Goal: Transaction & Acquisition: Purchase product/service

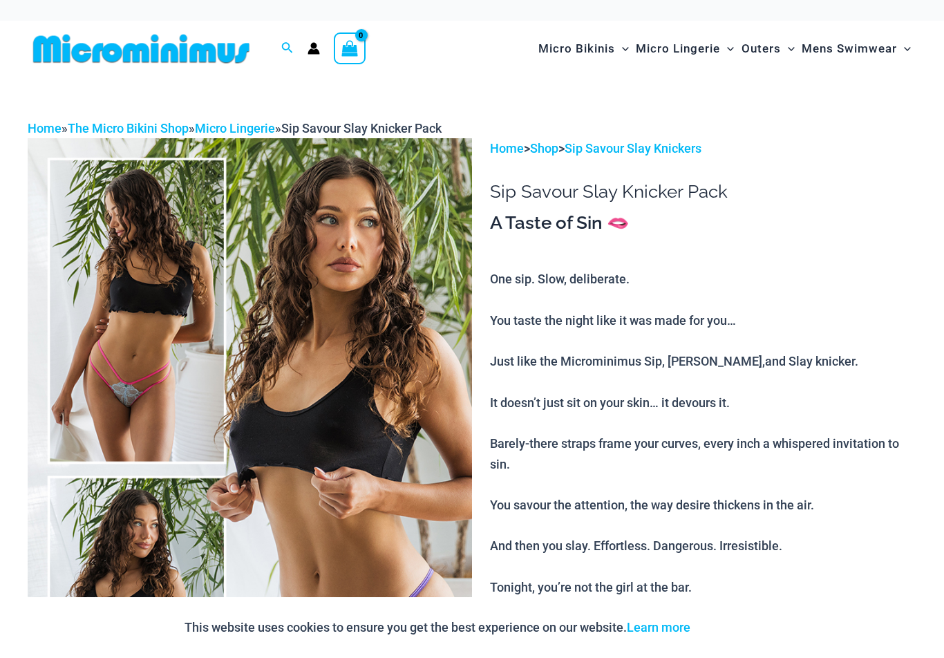
click at [133, 248] on img at bounding box center [250, 471] width 445 height 667
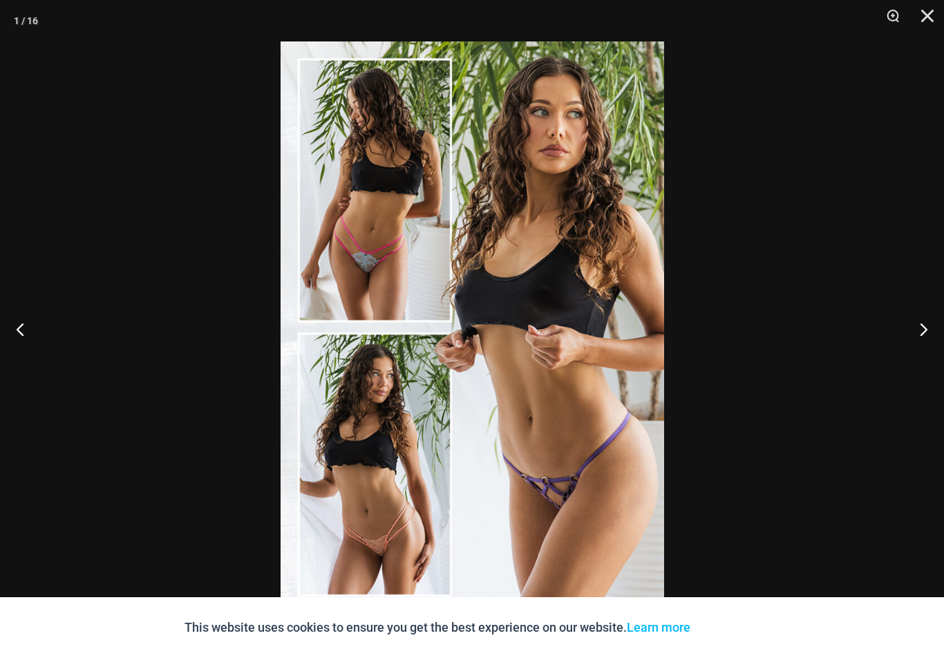
click at [922, 329] on button "Next" at bounding box center [919, 329] width 52 height 69
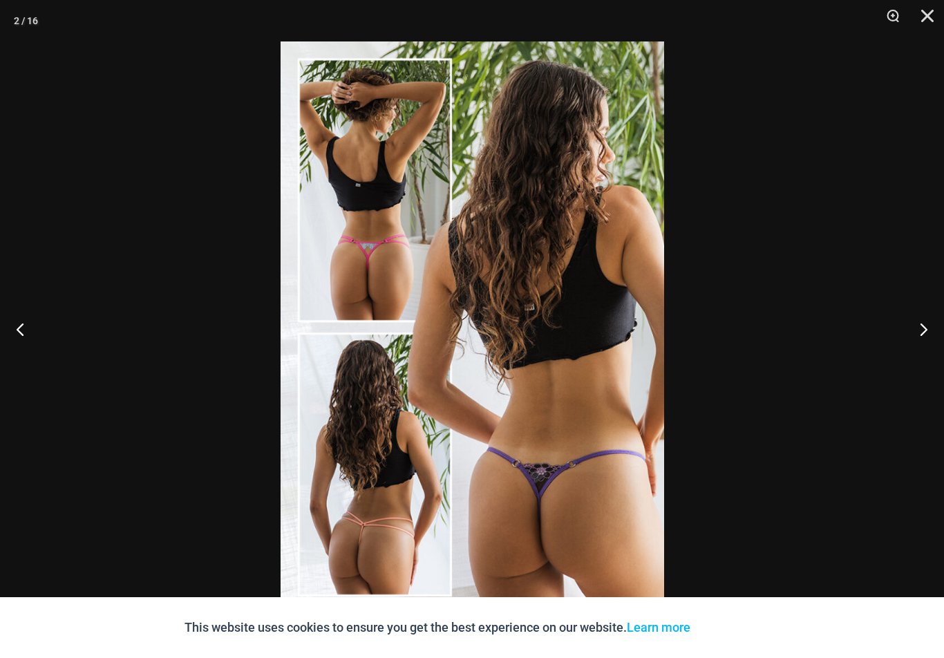
click at [917, 330] on button "Next" at bounding box center [919, 329] width 52 height 69
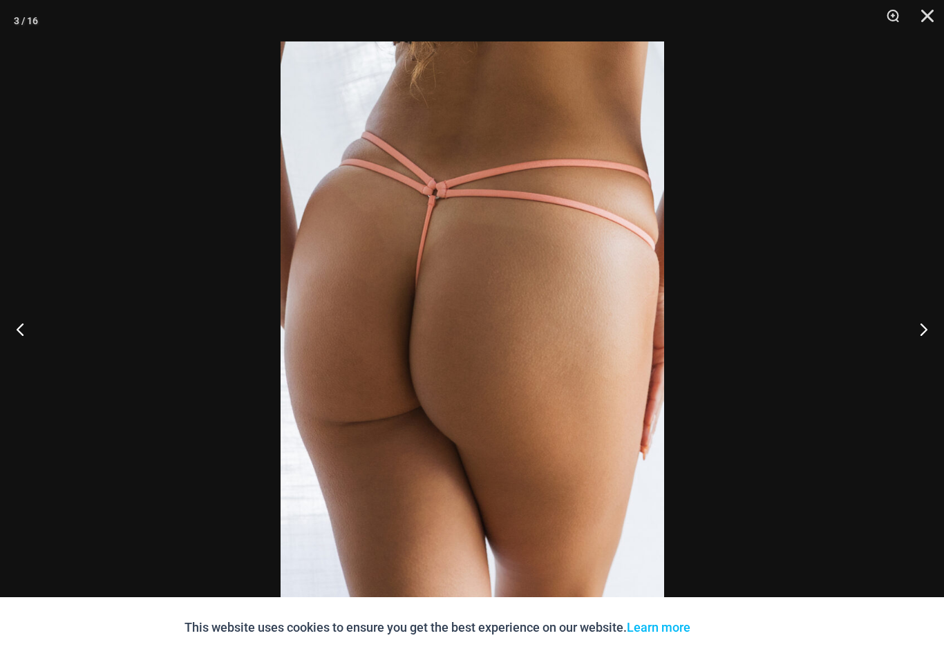
click at [914, 334] on button "Next" at bounding box center [919, 329] width 52 height 69
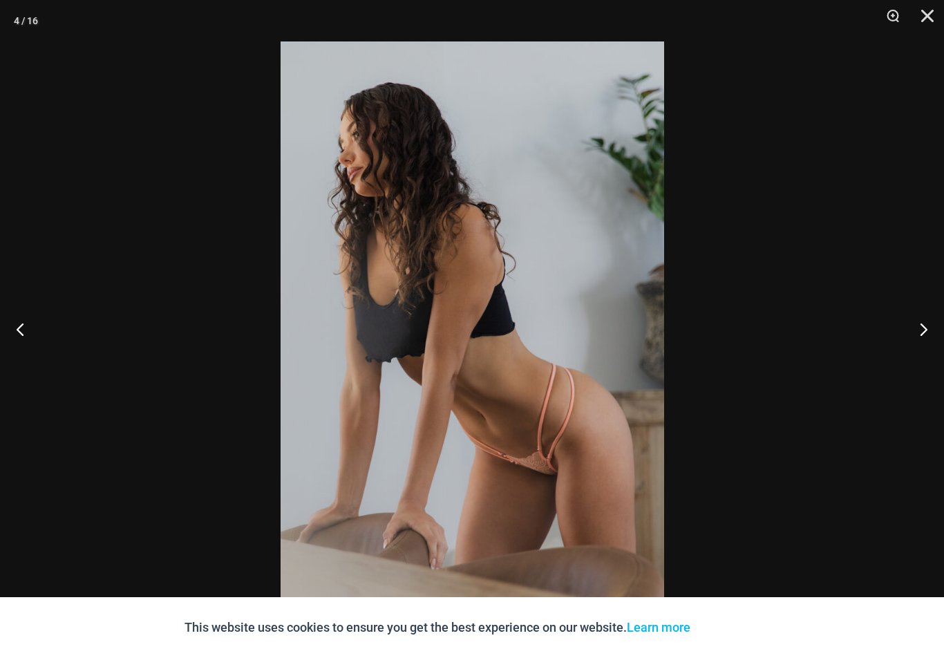
click at [915, 336] on button "Next" at bounding box center [919, 329] width 52 height 69
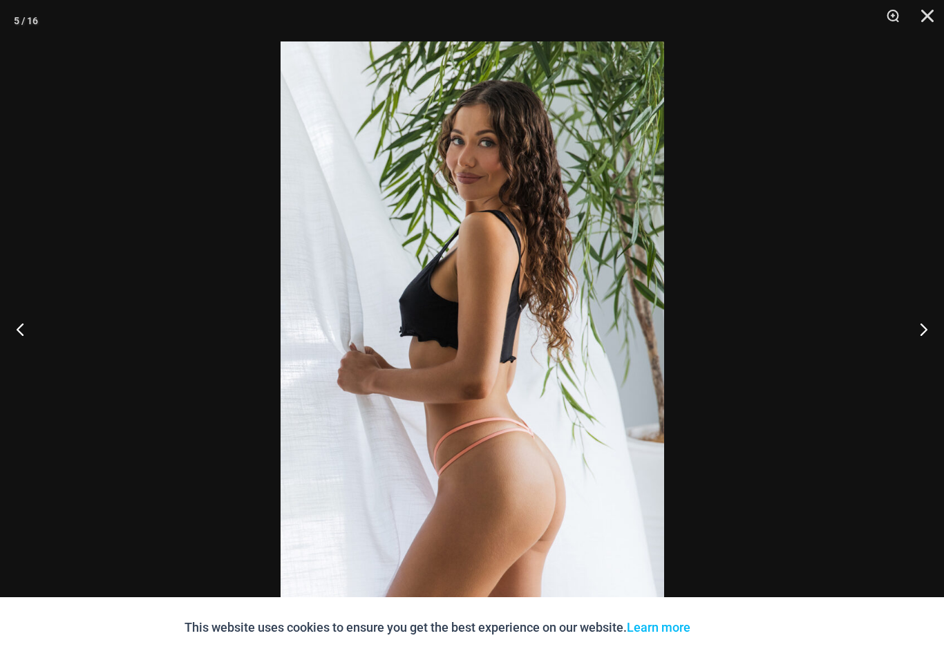
click at [911, 337] on button "Next" at bounding box center [919, 329] width 52 height 69
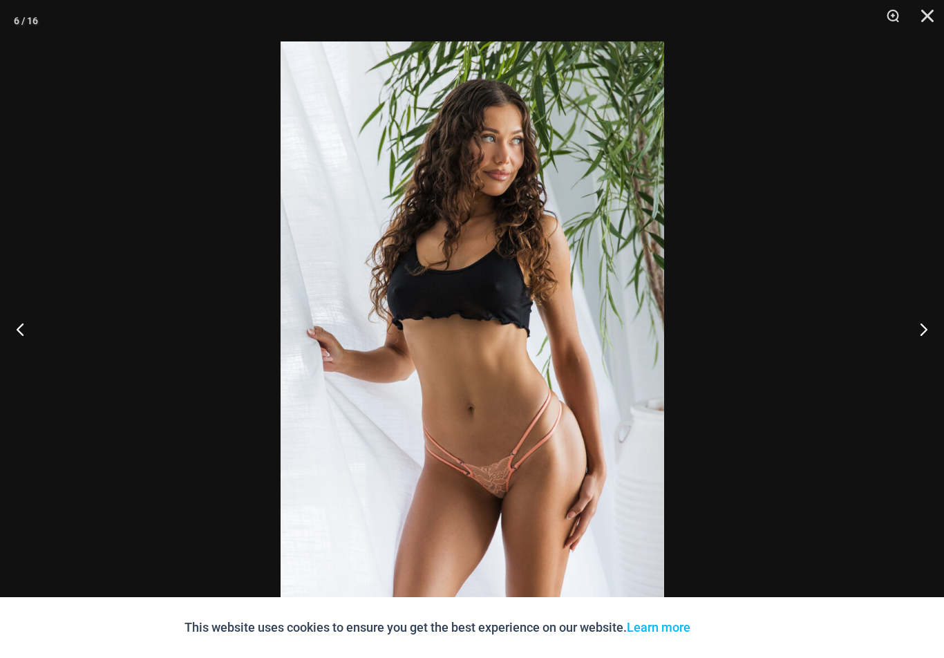
click at [924, 337] on button "Next" at bounding box center [919, 329] width 52 height 69
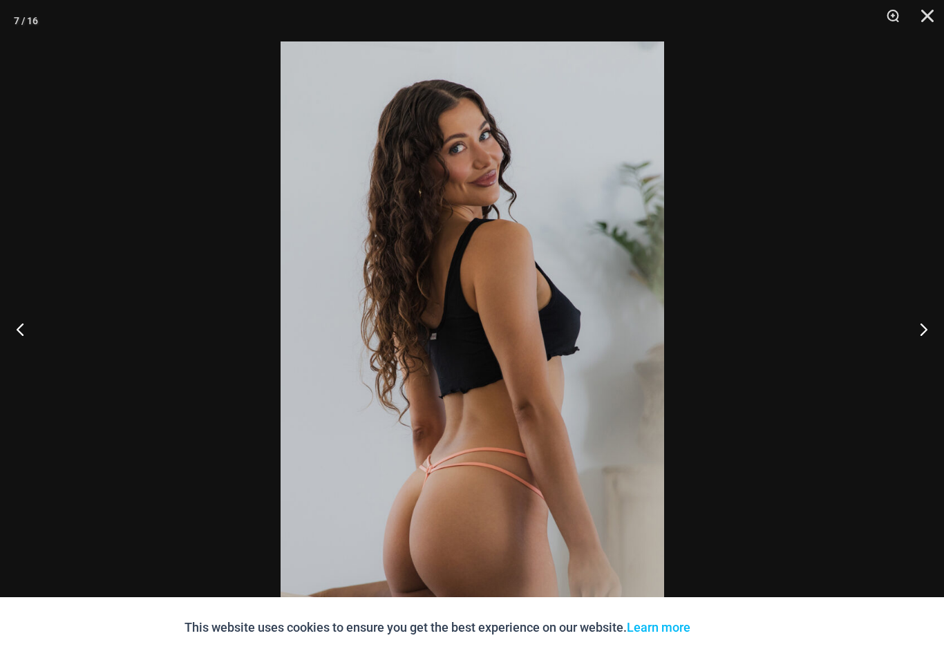
click at [922, 331] on button "Next" at bounding box center [919, 329] width 52 height 69
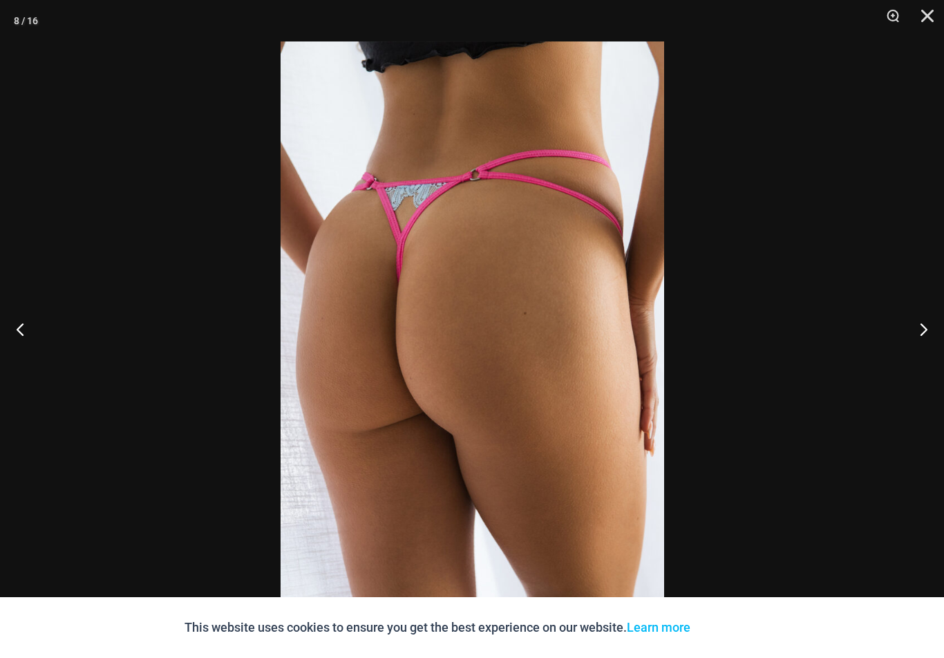
click at [922, 335] on button "Next" at bounding box center [919, 329] width 52 height 69
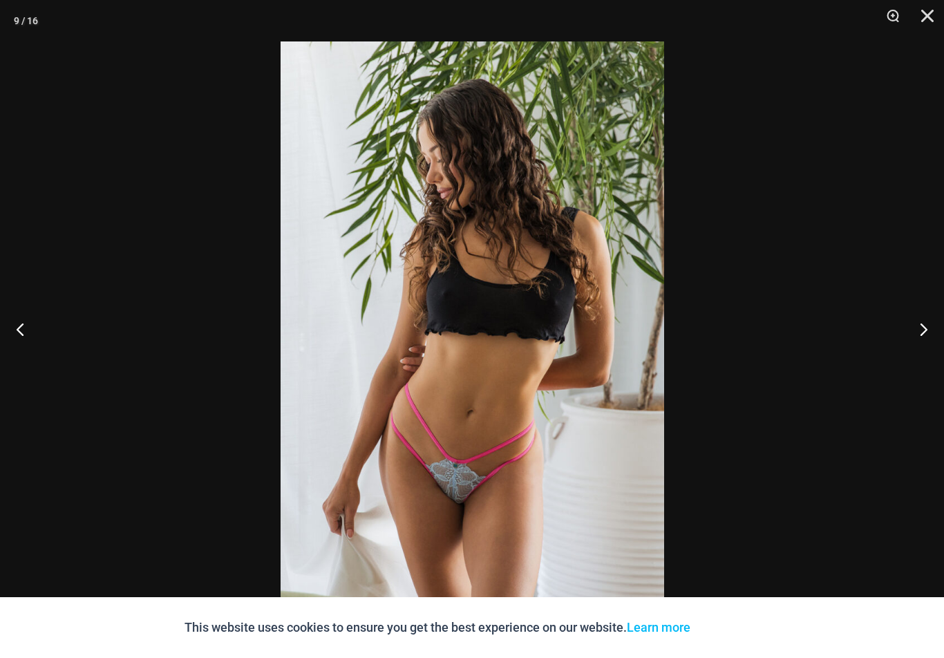
click at [924, 329] on button "Next" at bounding box center [919, 329] width 52 height 69
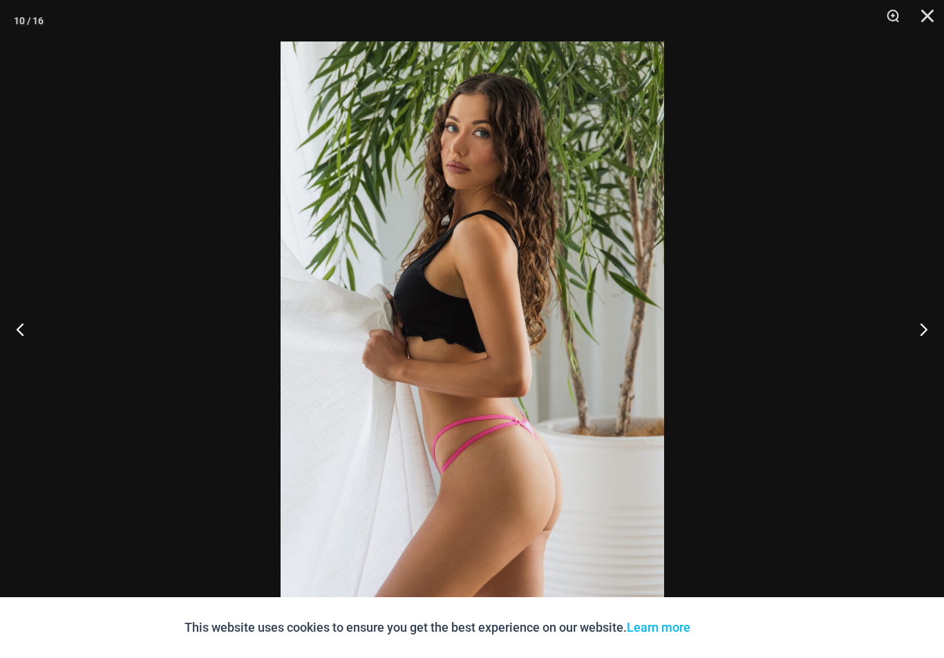
click at [921, 338] on button "Next" at bounding box center [919, 329] width 52 height 69
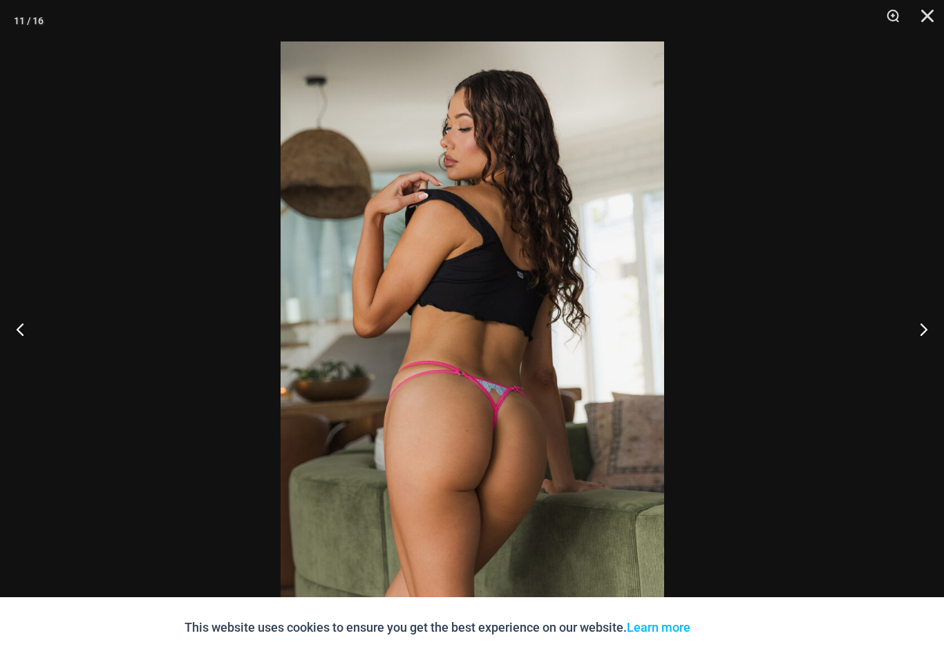
click at [921, 335] on button "Next" at bounding box center [919, 329] width 52 height 69
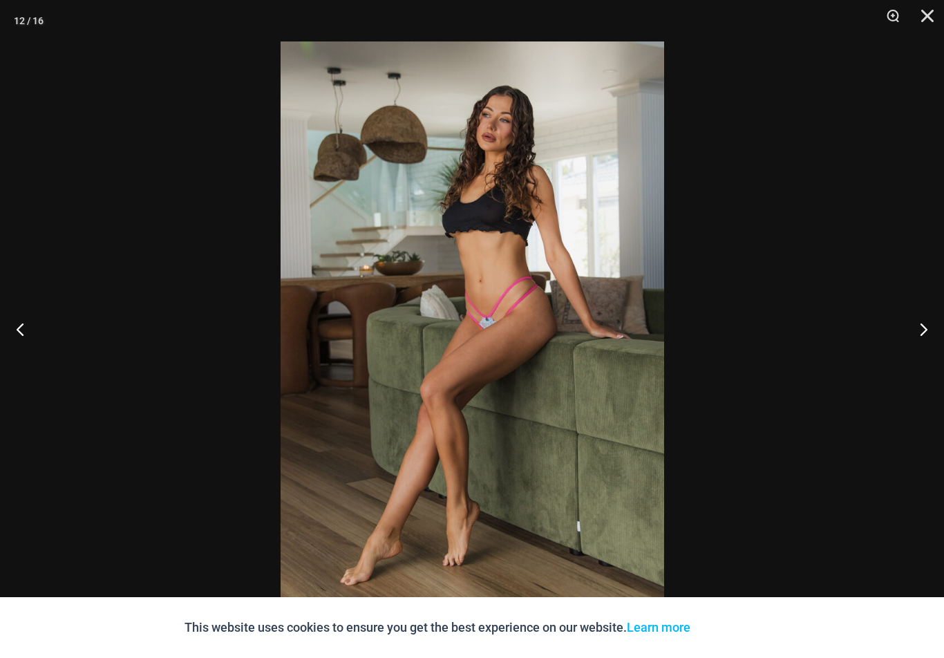
click at [926, 329] on button "Next" at bounding box center [919, 329] width 52 height 69
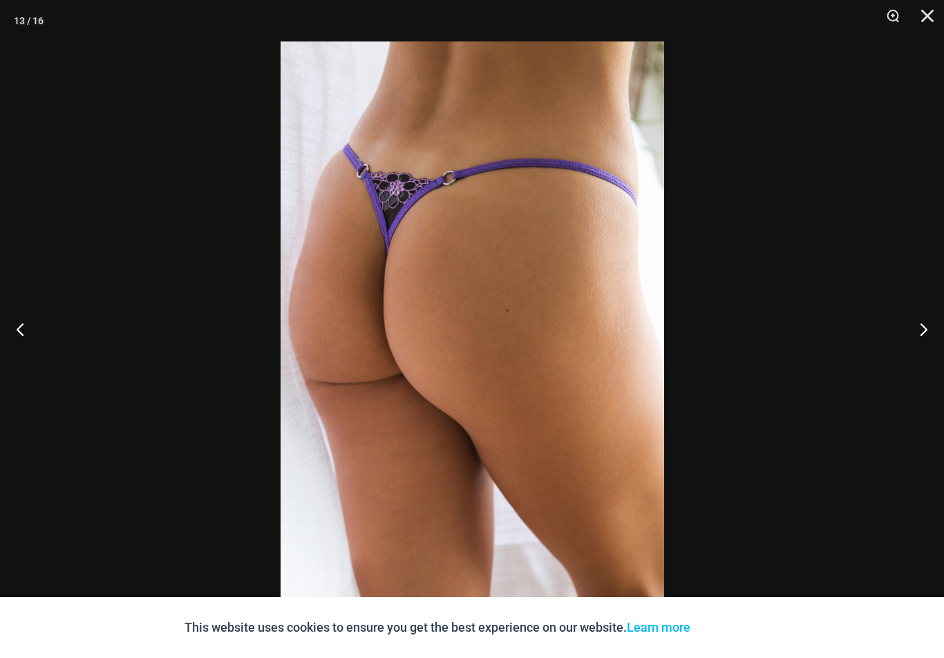
click at [926, 333] on button "Next" at bounding box center [919, 329] width 52 height 69
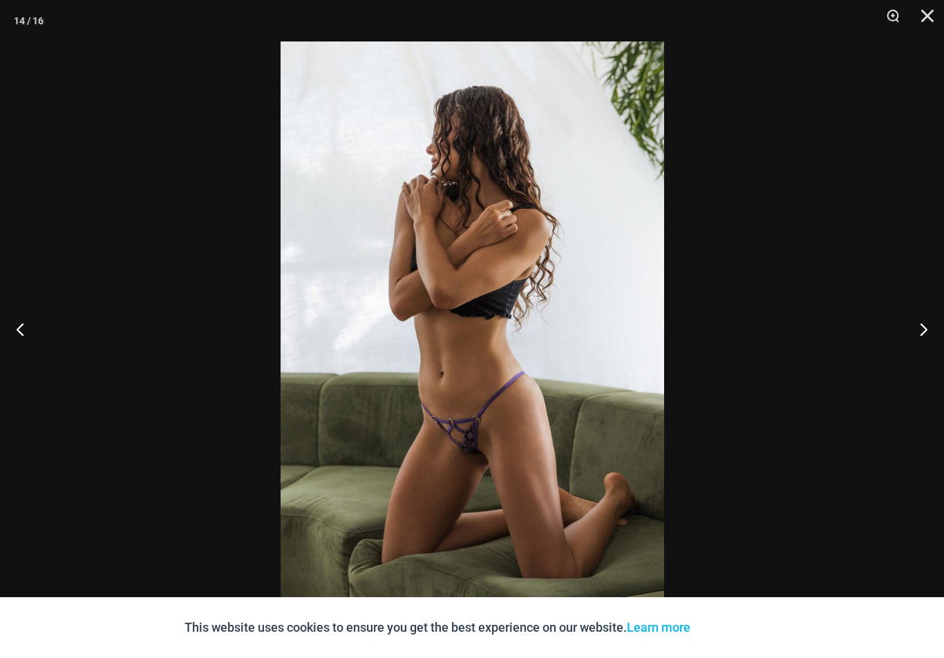
click at [924, 329] on button "Next" at bounding box center [919, 329] width 52 height 69
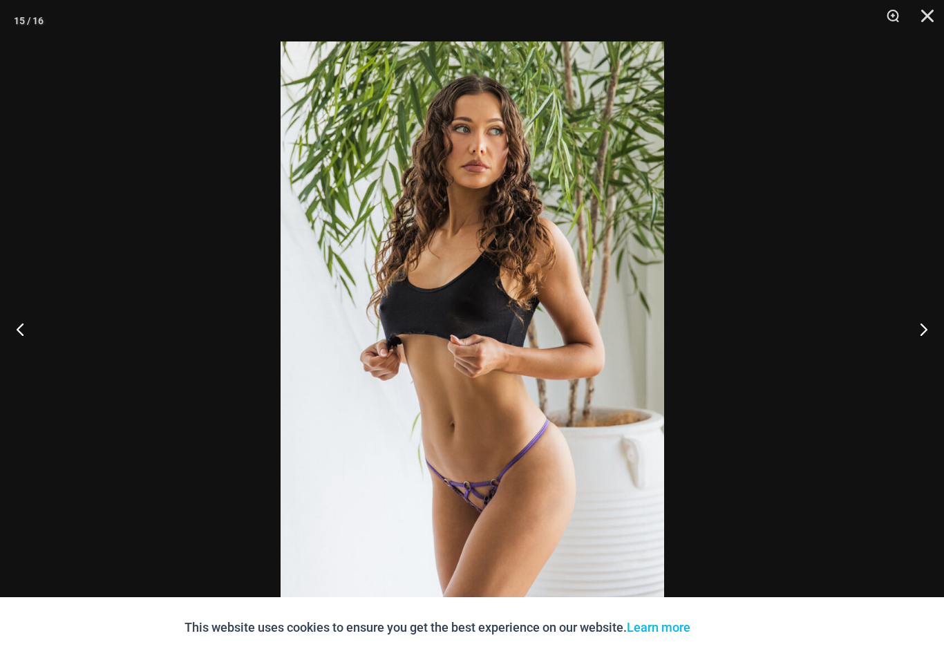
click at [924, 330] on button "Next" at bounding box center [919, 329] width 52 height 69
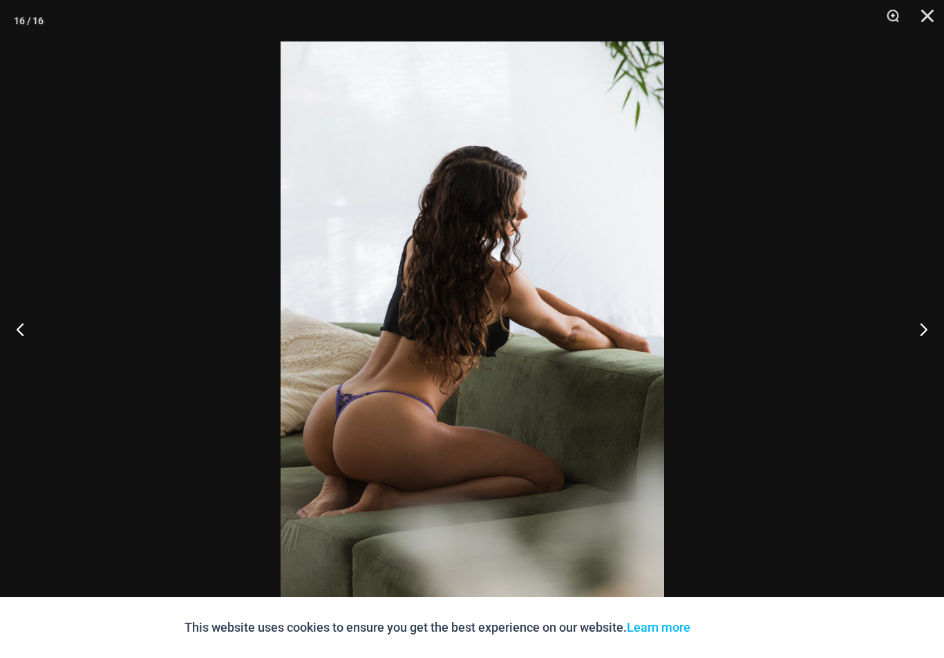
click at [922, 330] on button "Next" at bounding box center [919, 329] width 52 height 69
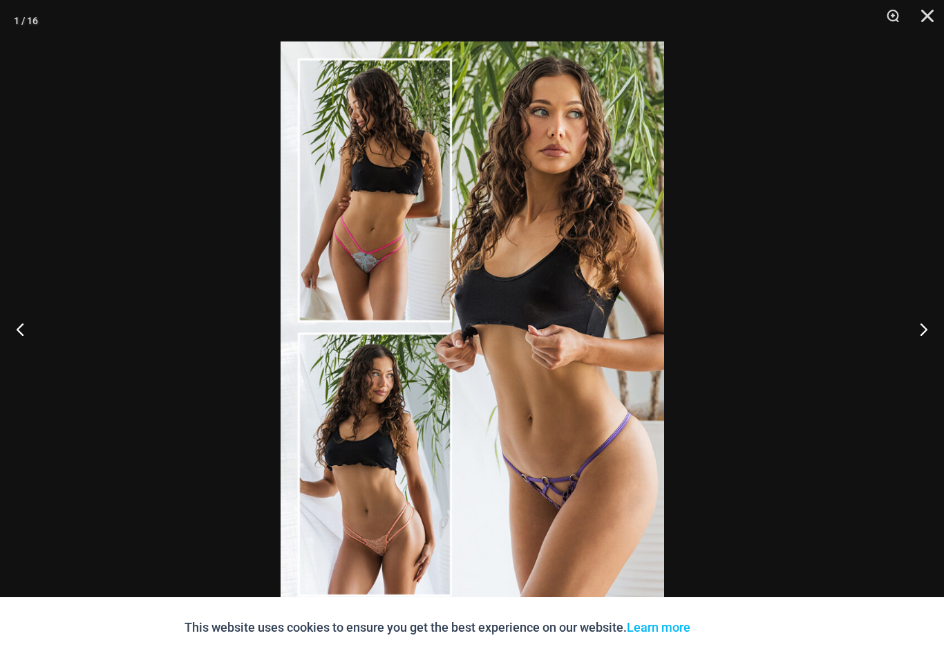
click at [929, 15] on button "Close" at bounding box center [923, 20] width 35 height 41
